Goal: Transaction & Acquisition: Download file/media

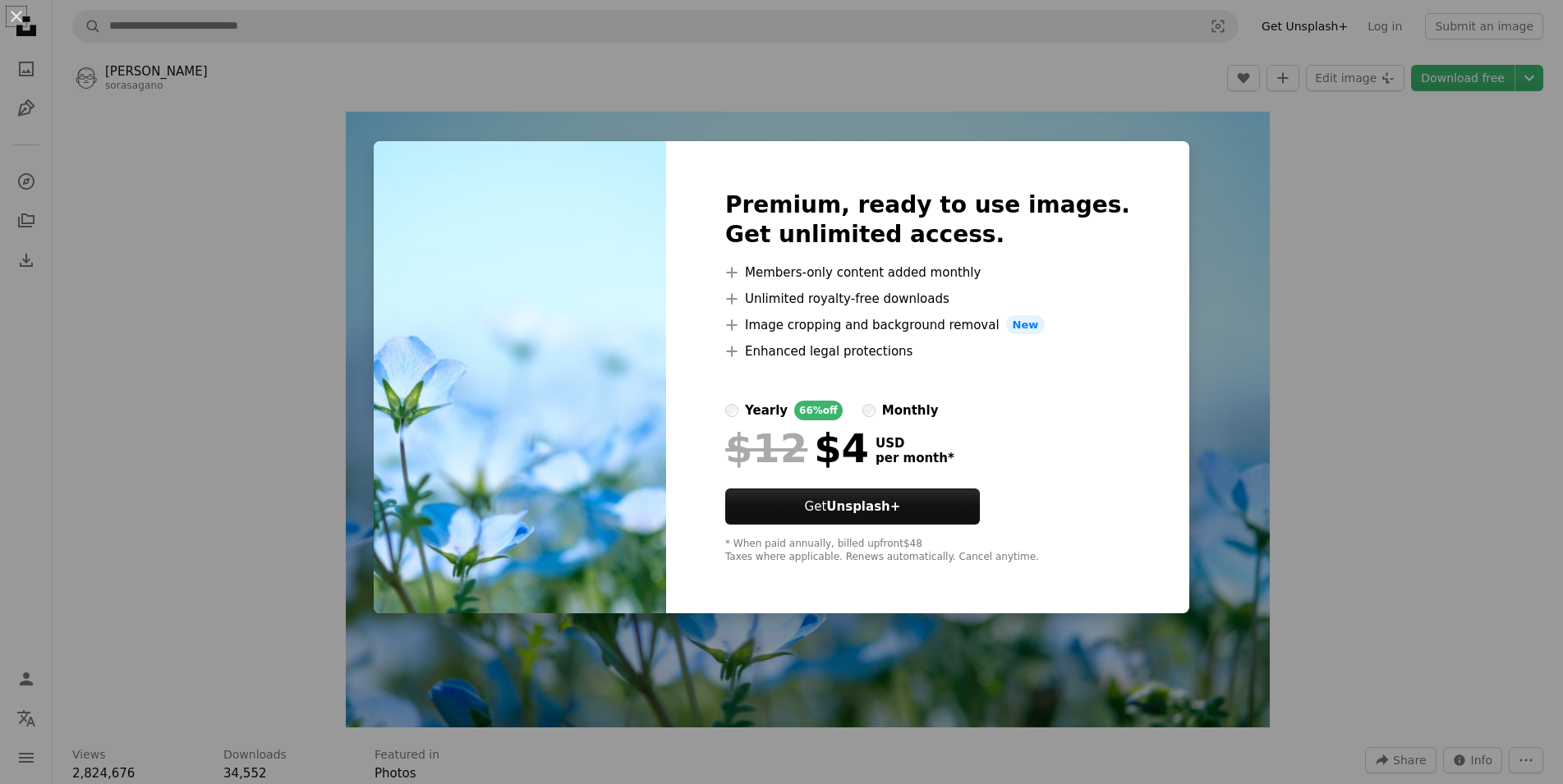
click at [1226, 229] on div "An X shape Premium, ready to use images. Get unlimited access. A plus sign Memb…" at bounding box center [781, 392] width 1563 height 784
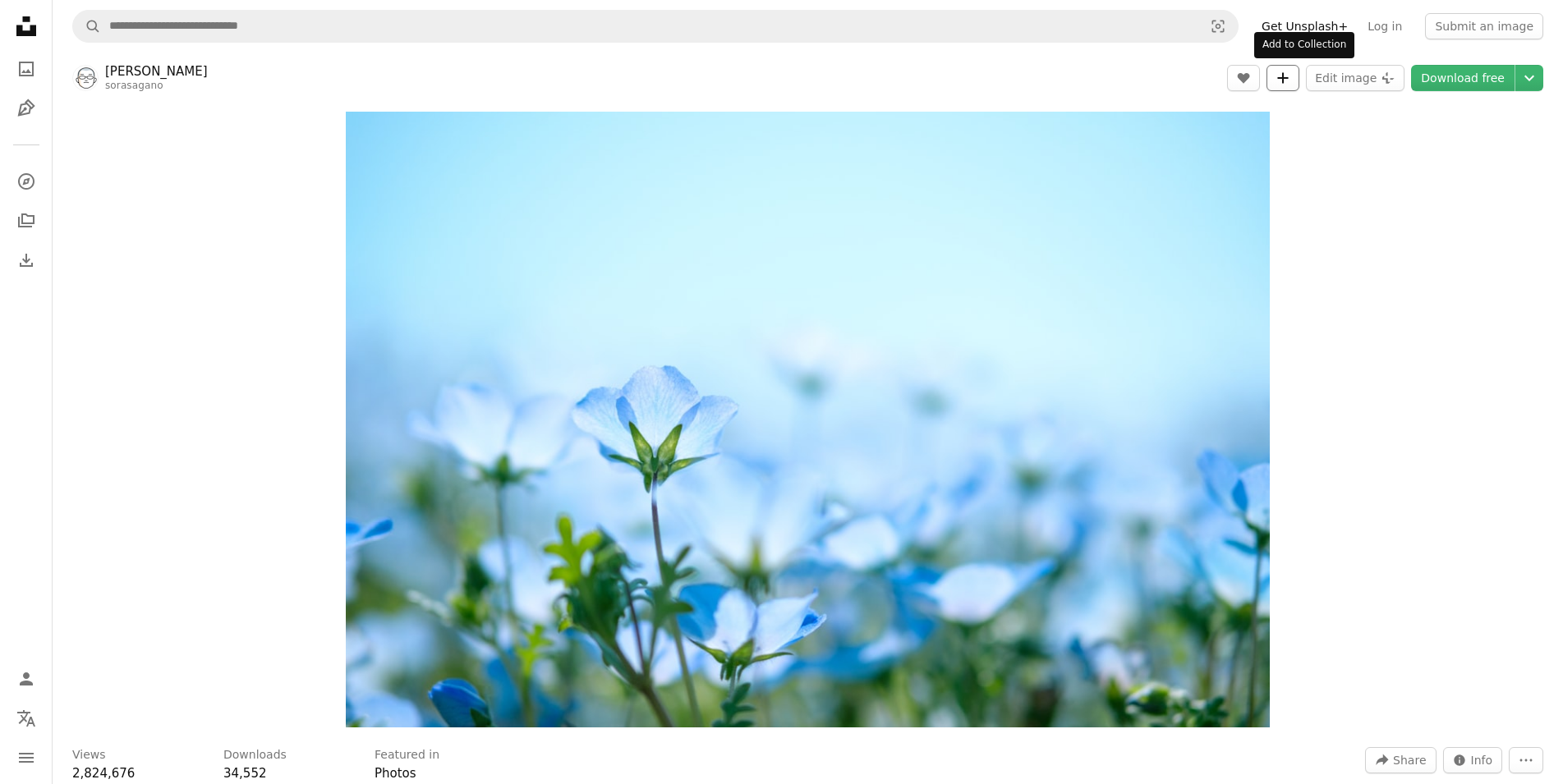
click at [1290, 74] on icon "A plus sign" at bounding box center [1284, 78] width 13 height 13
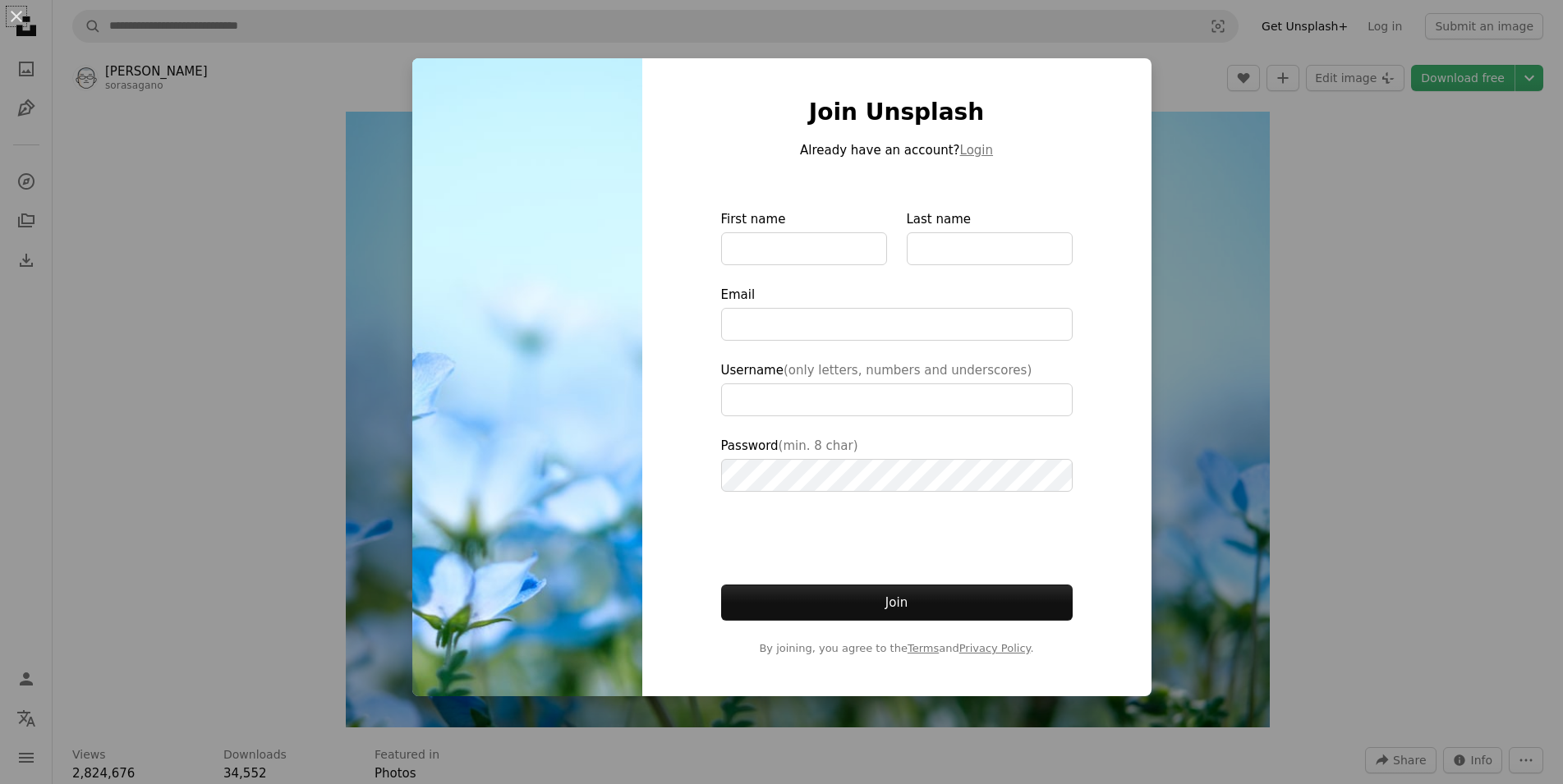
click at [1359, 137] on div "An X shape Join Unsplash Already have an account? Login First name Last name Em…" at bounding box center [781, 392] width 1563 height 784
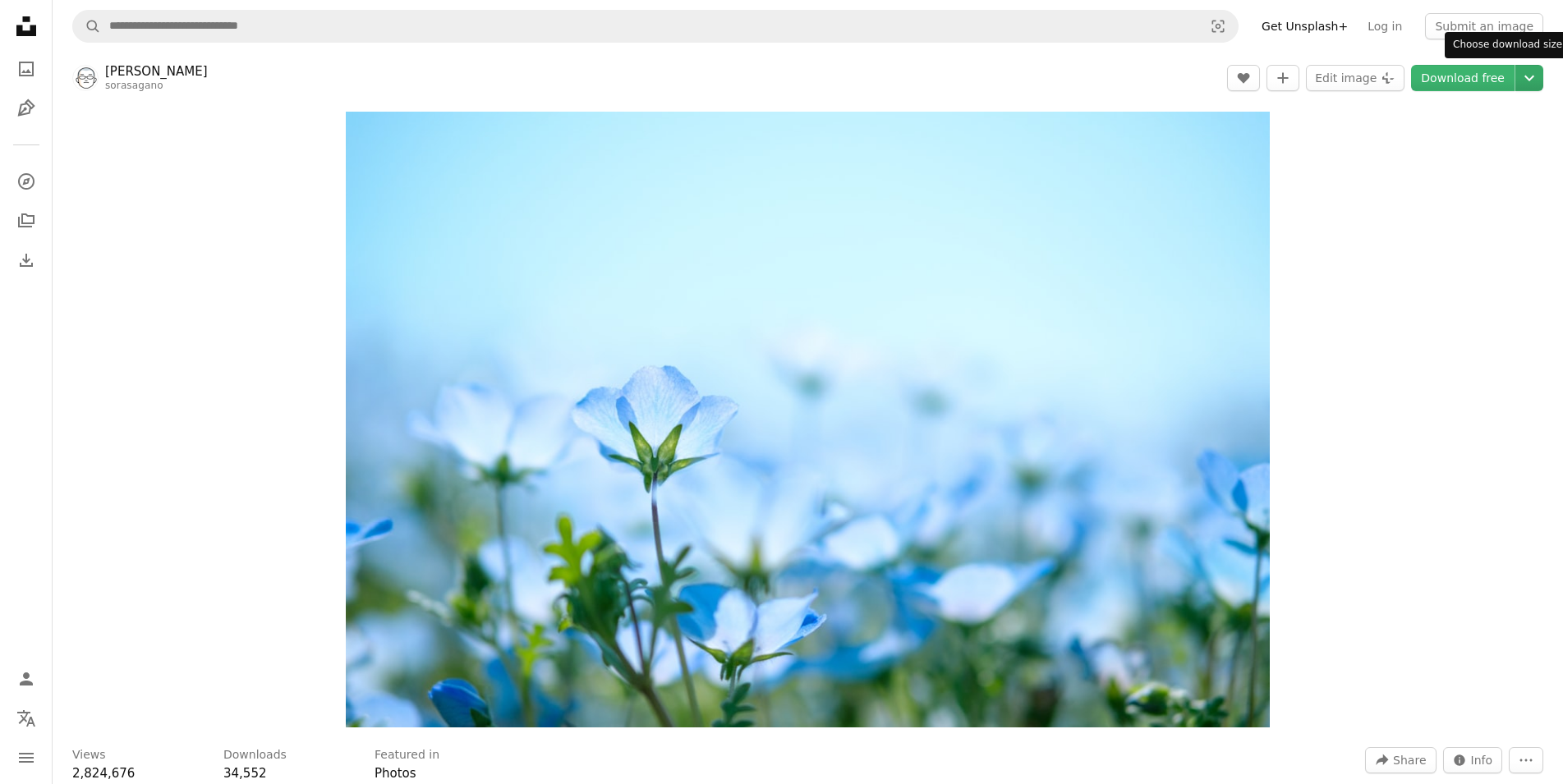
click at [1525, 80] on icon "Chevron down" at bounding box center [1530, 78] width 27 height 20
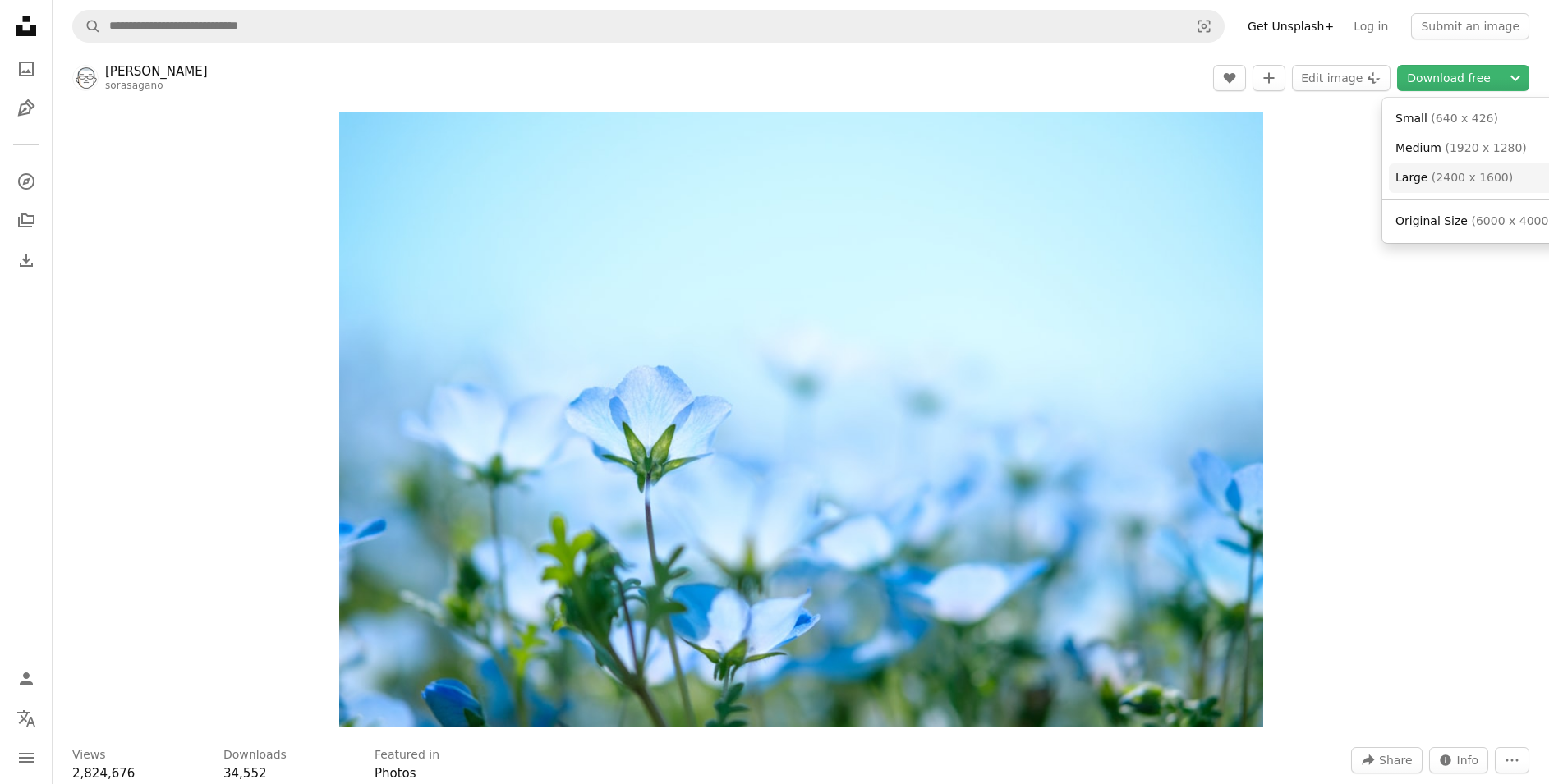
click at [1455, 180] on span "( 2400 x 1600 )" at bounding box center [1473, 177] width 81 height 13
